Goal: Task Accomplishment & Management: Manage account settings

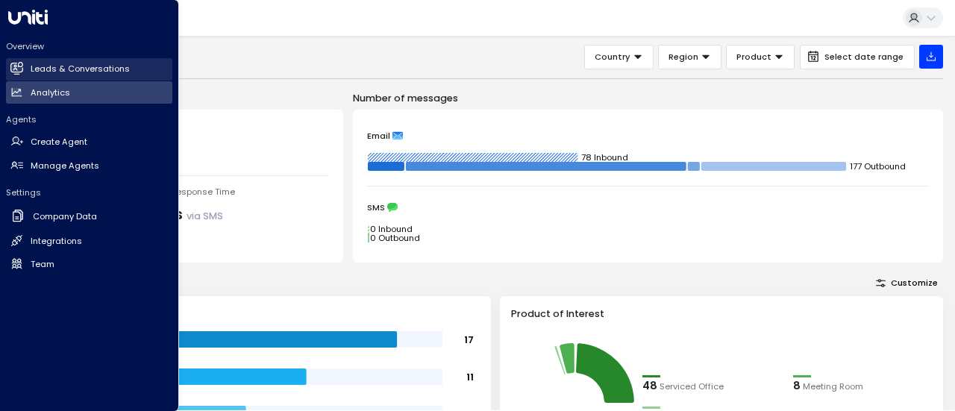
click at [25, 65] on link "Leads & Conversations Leads & Conversations" at bounding box center [89, 69] width 166 height 22
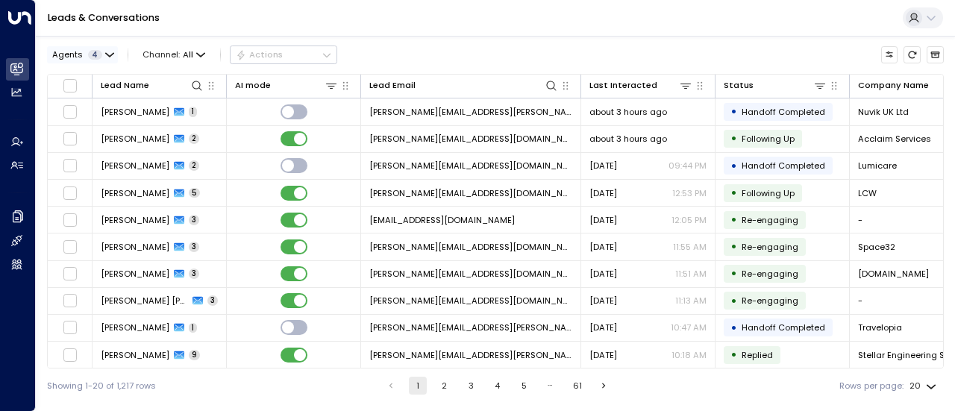
click at [90, 55] on span "4" at bounding box center [95, 55] width 14 height 10
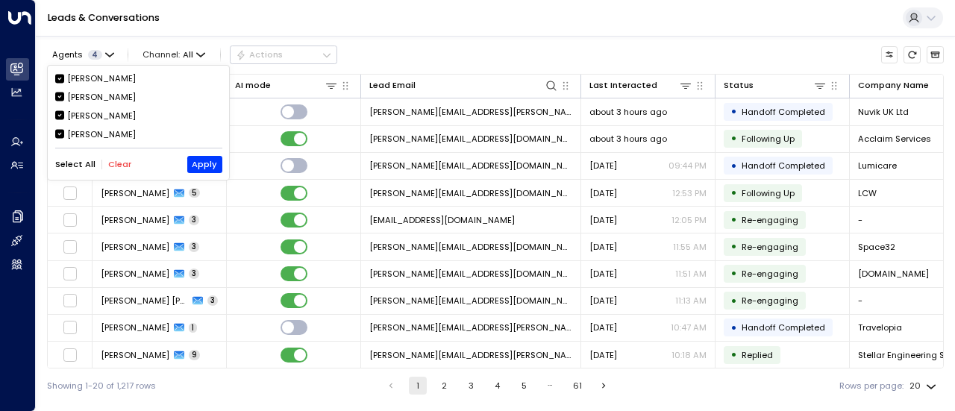
click at [110, 162] on button "Clear" at bounding box center [119, 165] width 23 height 10
click at [96, 75] on div "[PERSON_NAME]" at bounding box center [101, 78] width 69 height 13
click at [196, 160] on button "Apply" at bounding box center [204, 164] width 35 height 16
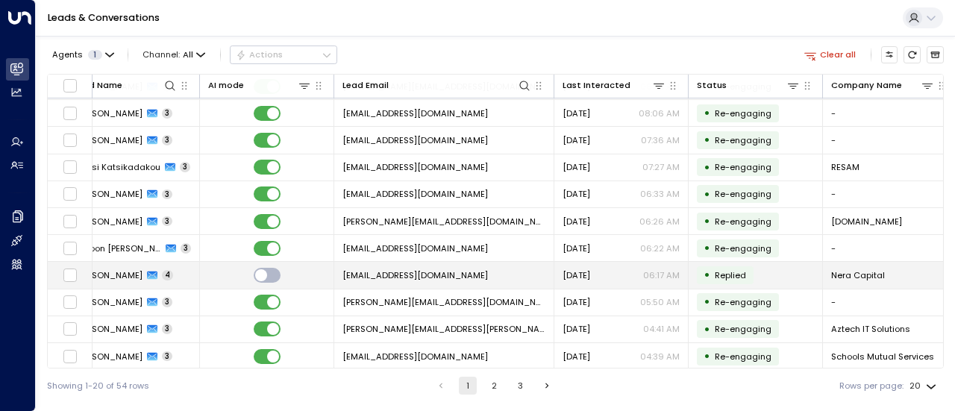
scroll to position [269, 0]
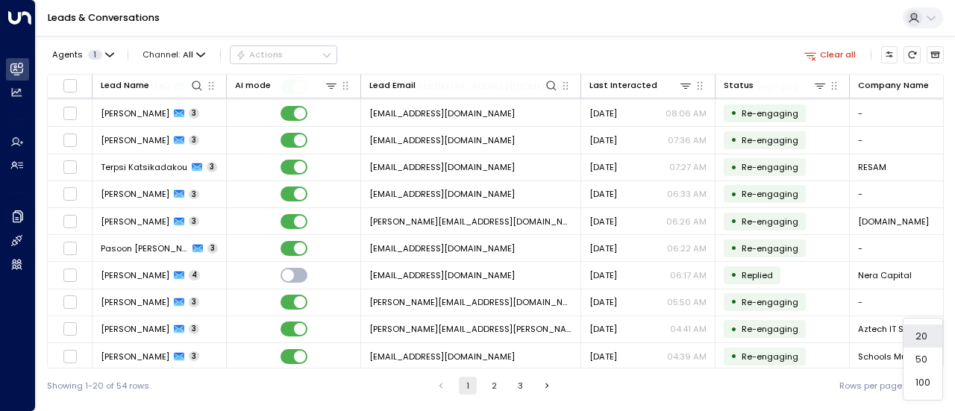
click at [909, 387] on body "Overview Leads & Conversations Leads & Conversations Analytics Analytics Agents…" at bounding box center [477, 201] width 955 height 403
click at [925, 375] on li "100" at bounding box center [923, 382] width 39 height 23
type input "***"
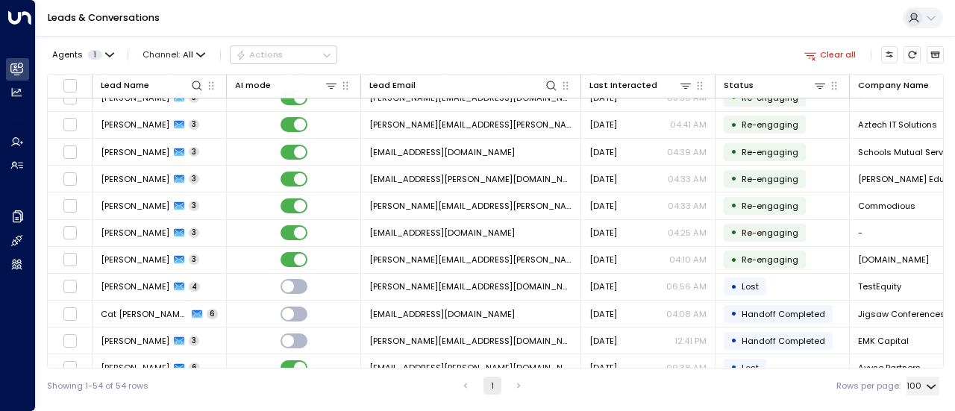
scroll to position [469, 0]
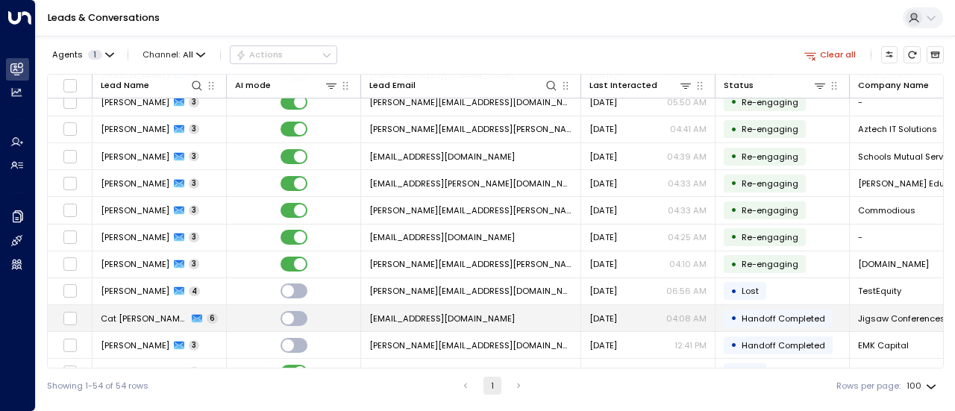
click at [442, 305] on td "[EMAIL_ADDRESS][DOMAIN_NAME]" at bounding box center [471, 318] width 220 height 26
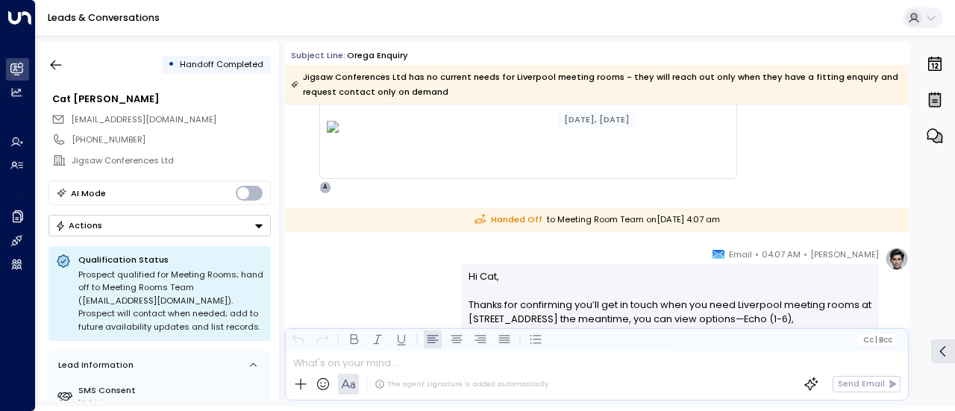
scroll to position [2907, 0]
